Goal: Task Accomplishment & Management: Use online tool/utility

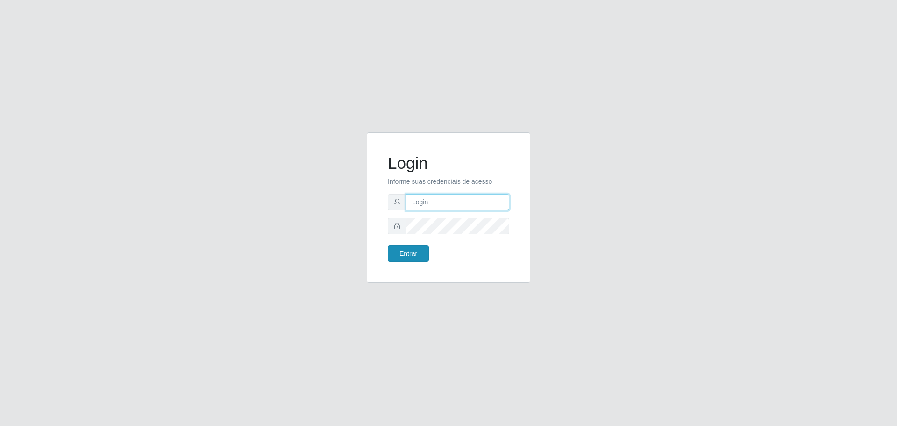
type input "[EMAIL_ADDRESS][DOMAIN_NAME]"
click at [406, 259] on button "Entrar" at bounding box center [408, 253] width 41 height 16
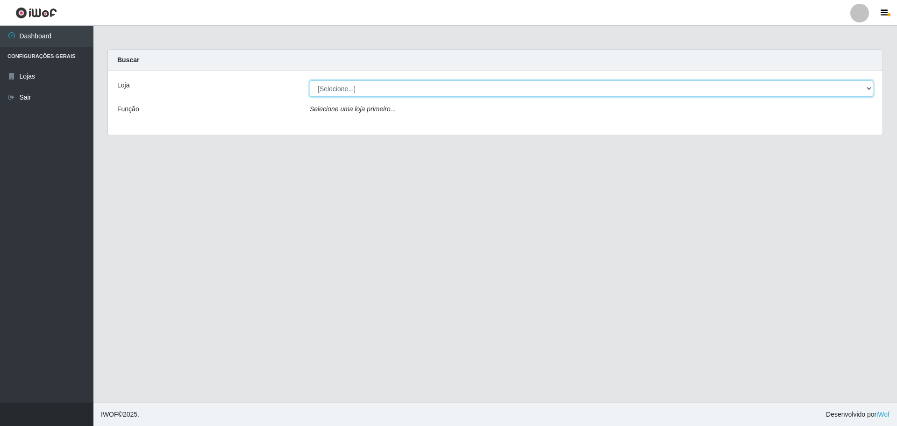
click at [512, 90] on select "[Selecione...] [GEOGRAPHIC_DATA] - [GEOGRAPHIC_DATA][DATE]" at bounding box center [591, 88] width 563 height 16
select select "527"
click at [310, 80] on select "[Selecione...] [GEOGRAPHIC_DATA] - [GEOGRAPHIC_DATA][DATE]" at bounding box center [591, 88] width 563 height 16
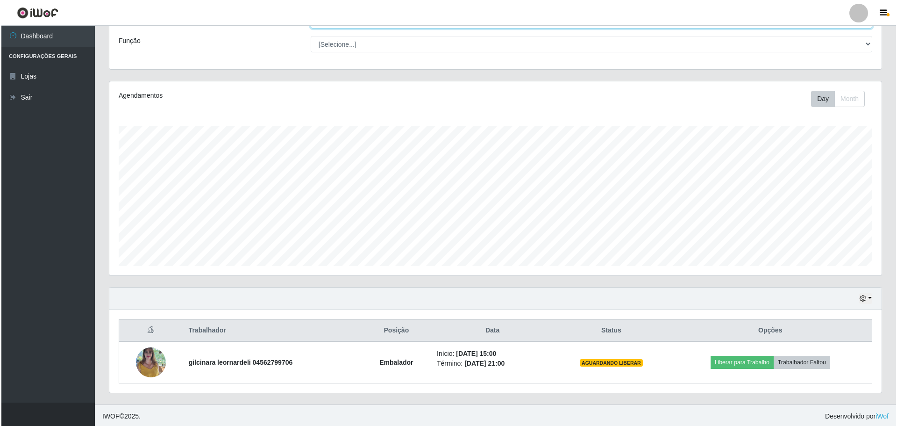
scroll to position [70, 0]
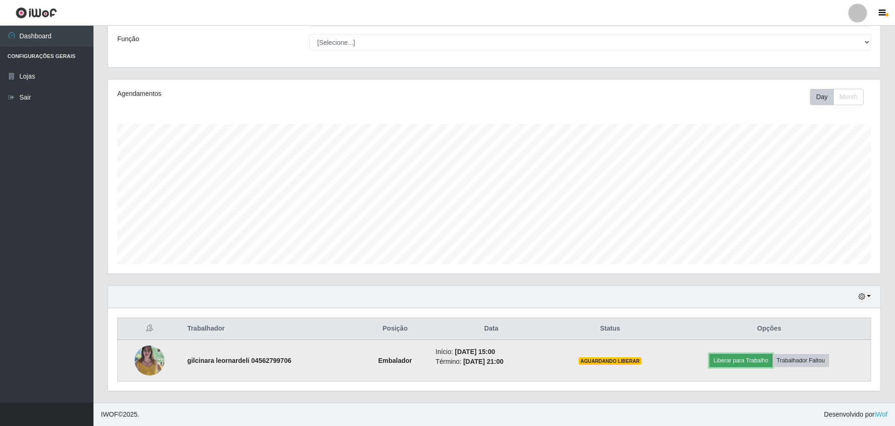
click at [755, 364] on button "Liberar para Trabalho" at bounding box center [740, 360] width 63 height 13
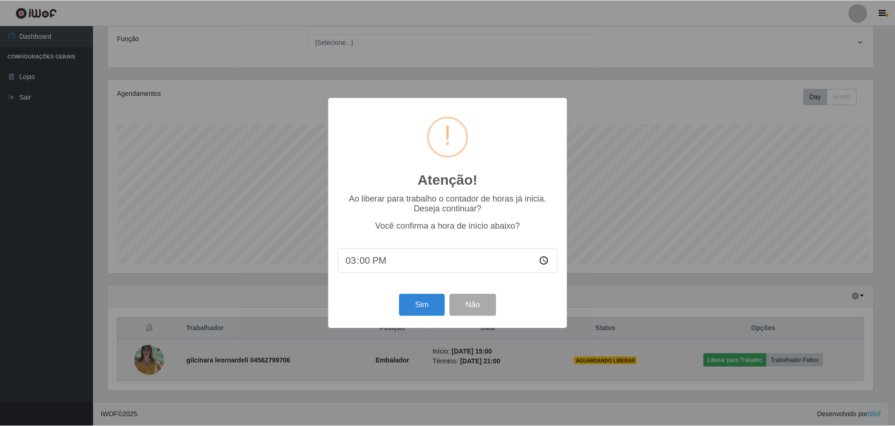
scroll to position [194, 768]
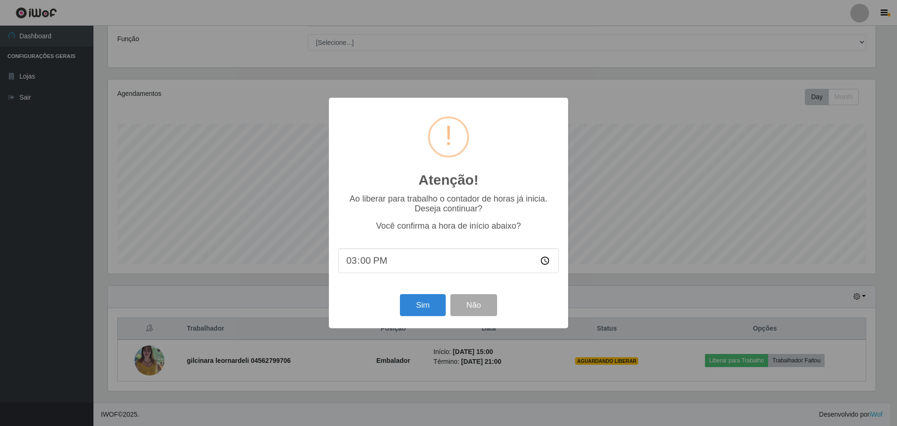
click at [380, 263] on input "15:00" at bounding box center [448, 260] width 220 height 25
click at [364, 262] on input "15:00" at bounding box center [448, 260] width 220 height 25
click at [375, 261] on input "15:00" at bounding box center [448, 260] width 220 height 25
click at [358, 261] on input "time" at bounding box center [448, 260] width 220 height 25
click at [356, 261] on input "time" at bounding box center [448, 260] width 220 height 25
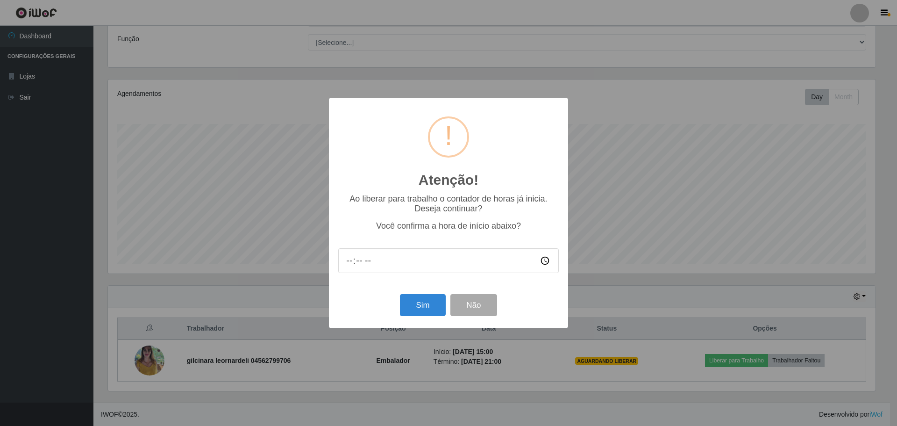
type input "15:00"
click at [432, 313] on button "Sim" at bounding box center [422, 305] width 45 height 22
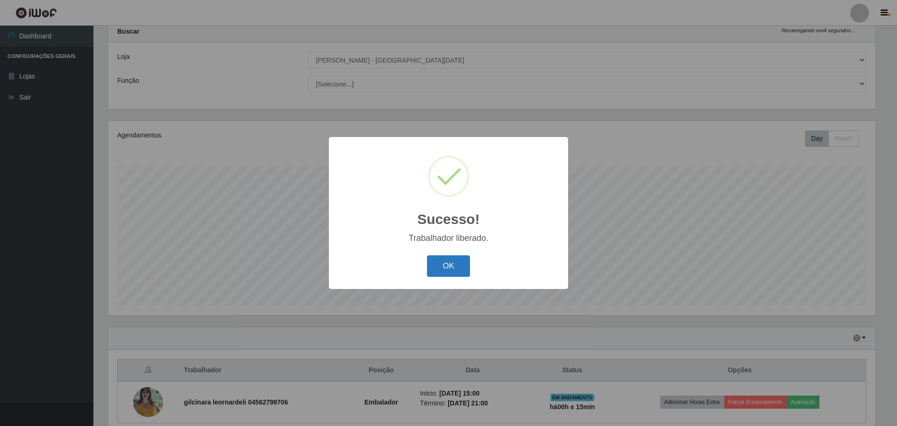
click at [448, 262] on button "OK" at bounding box center [448, 266] width 43 height 22
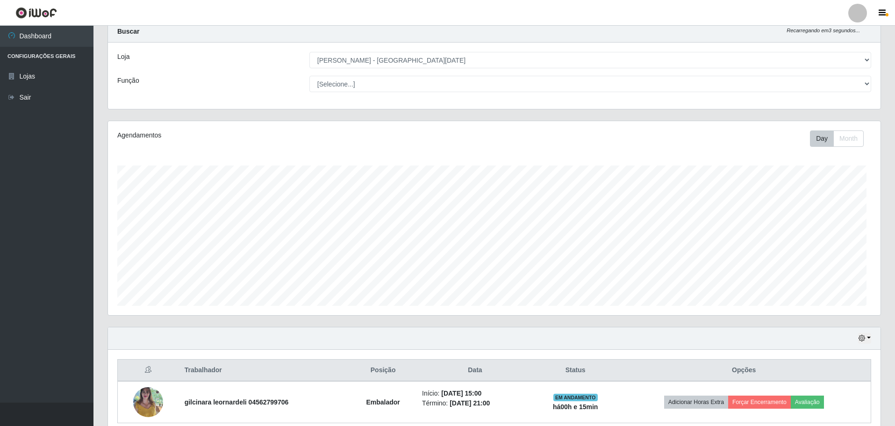
scroll to position [194, 772]
